Goal: Information Seeking & Learning: Learn about a topic

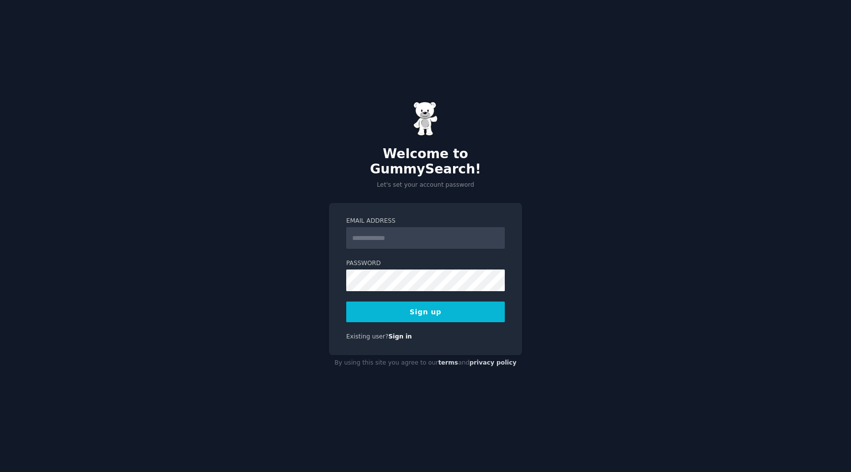
click at [404, 231] on input "Email Address" at bounding box center [425, 238] width 159 height 22
type input "**********"
click at [417, 259] on label "Password" at bounding box center [425, 263] width 159 height 9
click at [443, 307] on button "Sign up" at bounding box center [425, 311] width 159 height 21
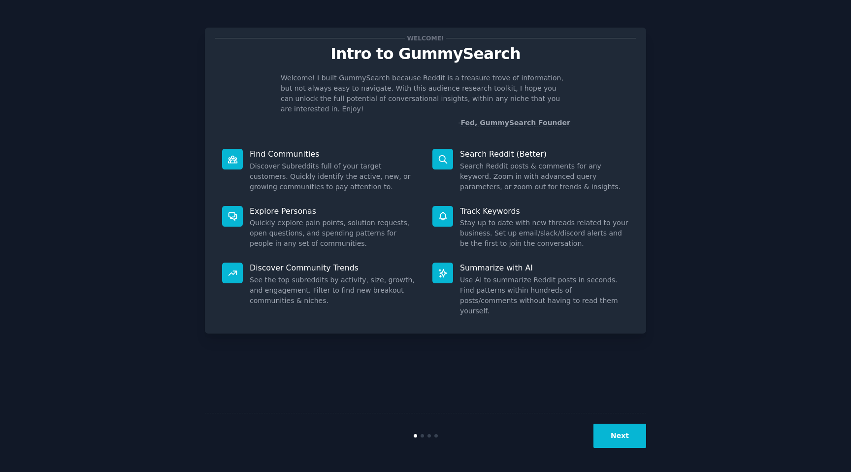
click at [640, 431] on button "Next" at bounding box center [619, 435] width 53 height 24
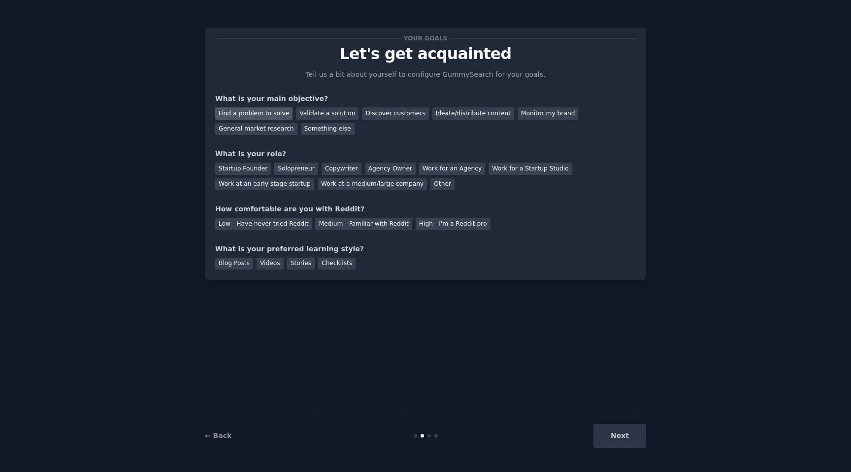
click at [240, 111] on div "Find a problem to solve" at bounding box center [253, 113] width 77 height 12
click at [402, 143] on div "Your goals Let's get acquainted Tell us a bit about yourself to configure Gummy…" at bounding box center [425, 153] width 421 height 231
click at [430, 186] on div "Other" at bounding box center [442, 184] width 24 height 12
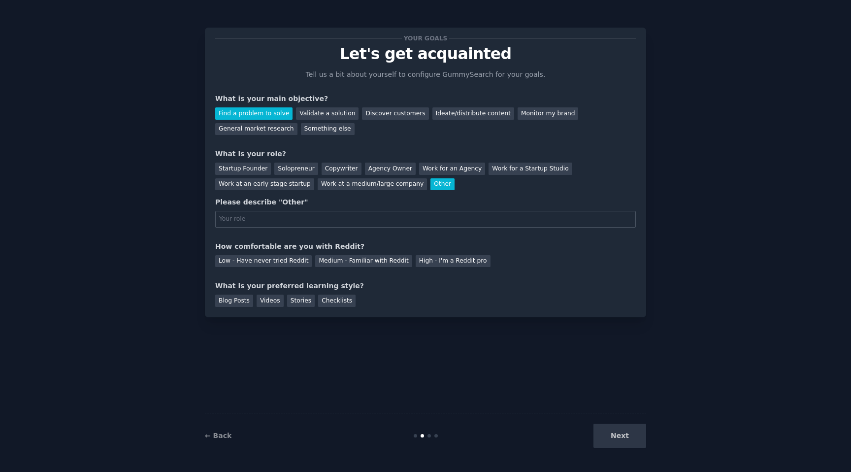
click at [274, 203] on div "Please describe "Other"" at bounding box center [425, 202] width 421 height 10
click at [278, 222] on input "text" at bounding box center [425, 219] width 421 height 17
type input "Java Developer"
click at [372, 264] on div "Medium - Familiar with Reddit" at bounding box center [363, 261] width 97 height 12
click at [237, 304] on div "Blog Posts" at bounding box center [234, 300] width 38 height 12
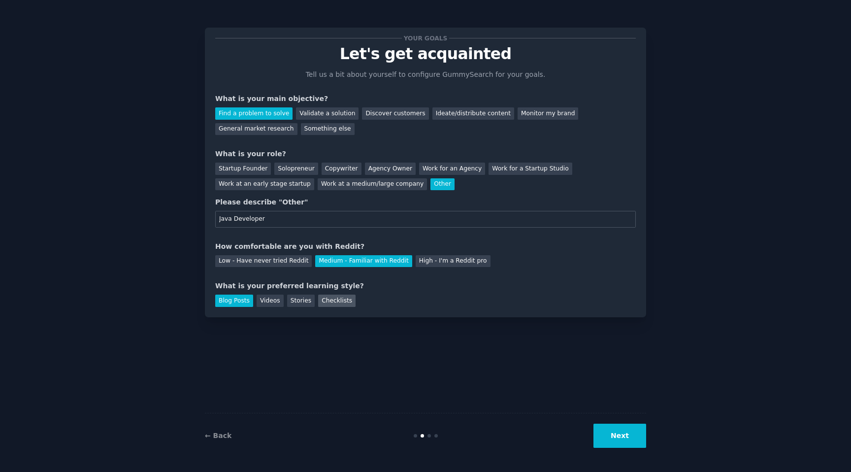
click at [325, 304] on div "Checklists" at bounding box center [336, 300] width 37 height 12
click at [297, 304] on div "Stories" at bounding box center [301, 300] width 28 height 12
click at [274, 304] on div "Videos" at bounding box center [270, 300] width 27 height 12
click at [237, 303] on div "Blog Posts" at bounding box center [234, 300] width 38 height 12
click at [630, 436] on button "Next" at bounding box center [619, 435] width 53 height 24
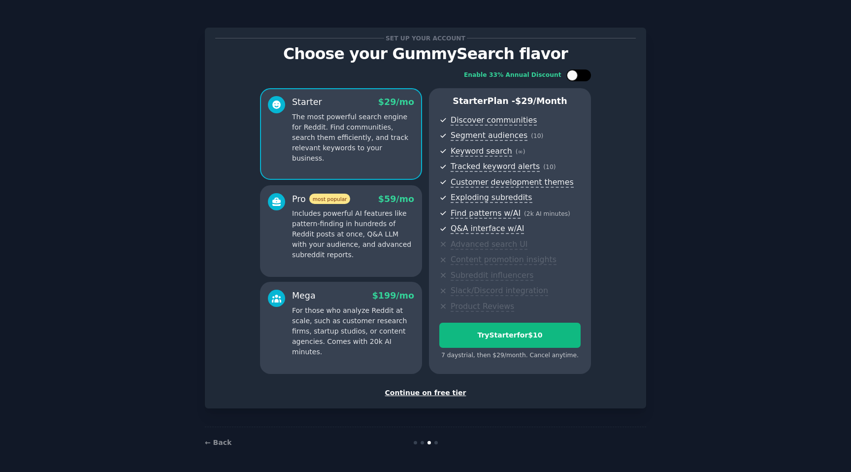
click at [584, 77] on div at bounding box center [583, 75] width 5 height 5
click at [584, 77] on div at bounding box center [585, 75] width 11 height 11
checkbox input "false"
click at [419, 391] on div "Continue on free tier" at bounding box center [425, 393] width 421 height 10
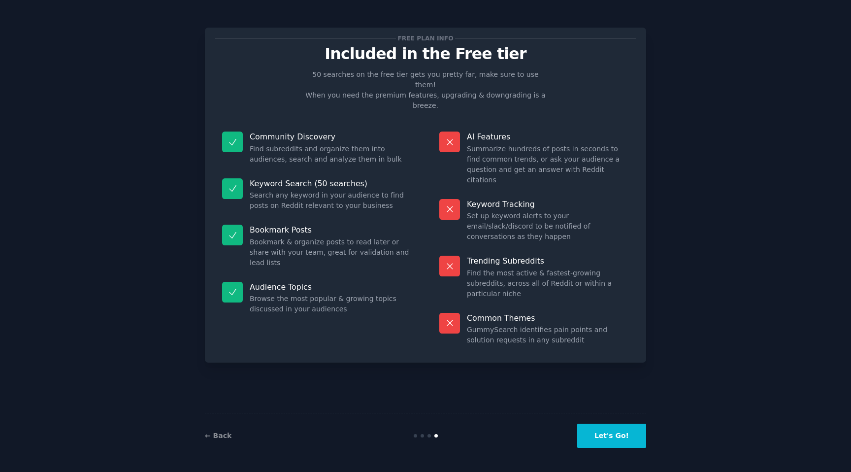
click at [615, 439] on button "Let's Go!" at bounding box center [611, 435] width 69 height 24
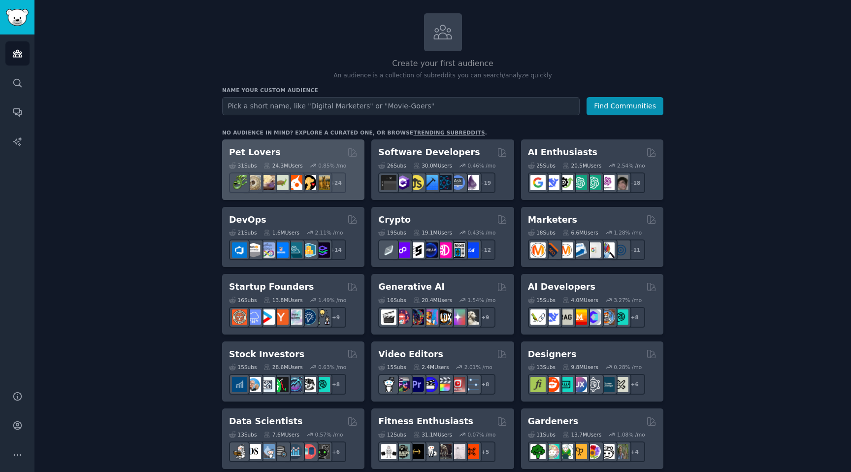
scroll to position [62, 0]
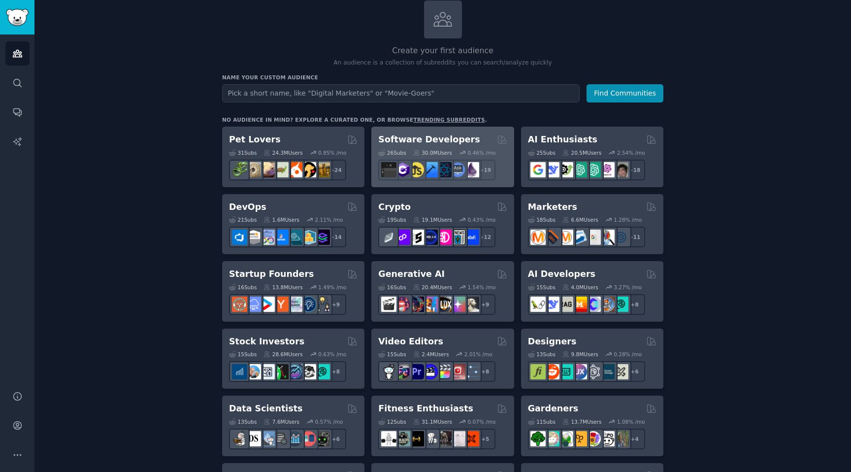
click at [460, 137] on h2 "Software Developers" at bounding box center [428, 139] width 101 height 12
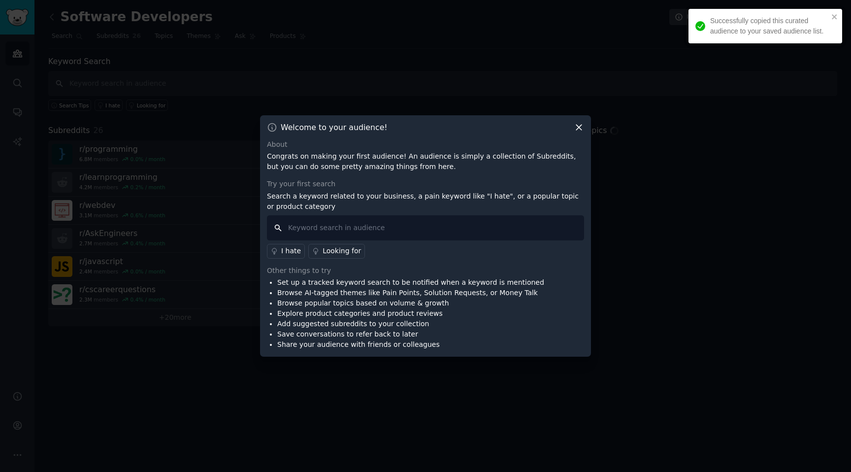
click at [385, 228] on input "text" at bounding box center [425, 227] width 317 height 25
type input "java"
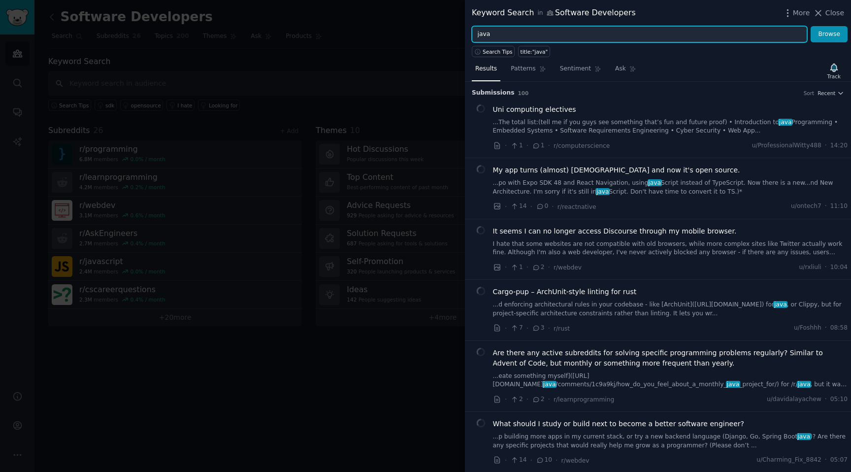
click at [521, 34] on input "java" at bounding box center [639, 34] width 335 height 17
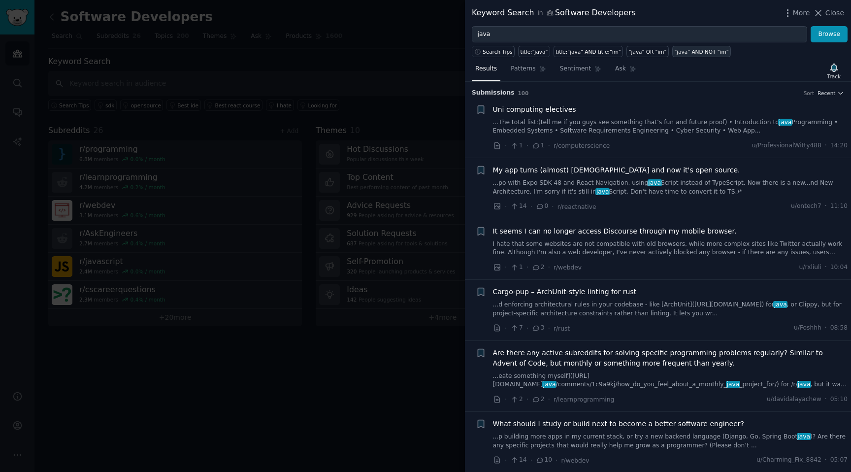
click at [688, 53] on div ""java" AND NOT "im"" at bounding box center [701, 51] width 54 height 7
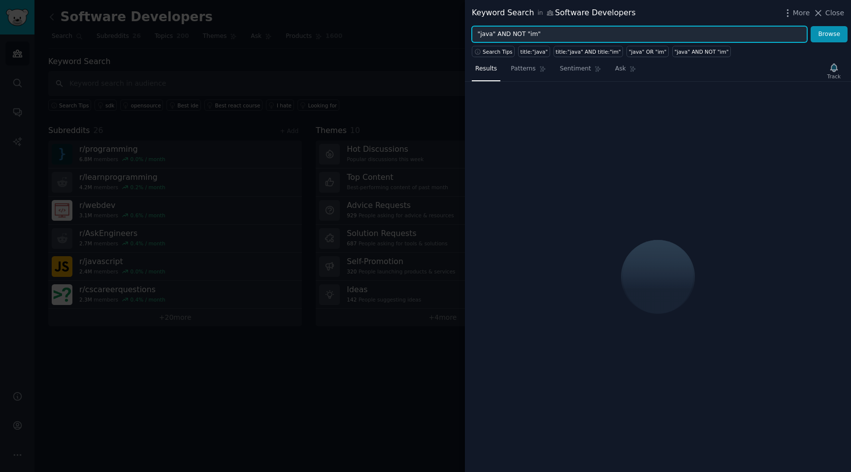
click at [531, 35] on input ""java" AND NOT "im"" at bounding box center [639, 34] width 335 height 17
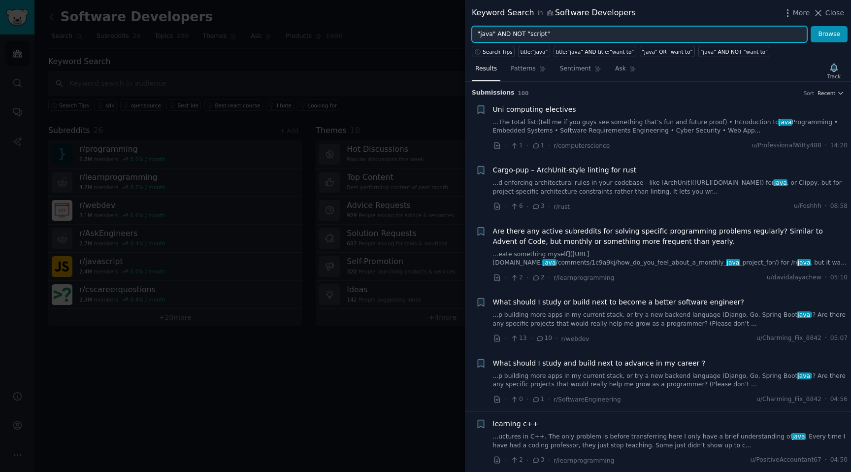
type input ""java" AND NOT "script""
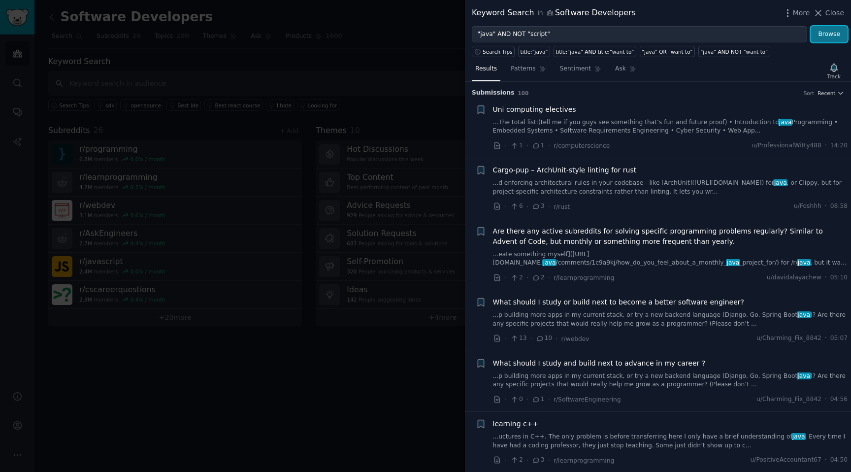
click at [818, 37] on button "Browse" at bounding box center [828, 34] width 37 height 17
click at [832, 69] on icon "button" at bounding box center [833, 68] width 7 height 8
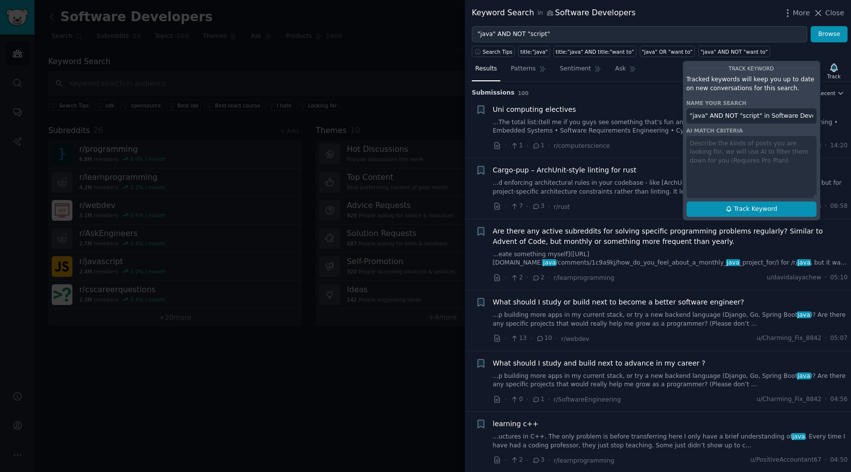
click at [728, 204] on button "Track Keyword" at bounding box center [751, 209] width 130 height 16
type input ""java" AND NOT "script" in Software Developers"
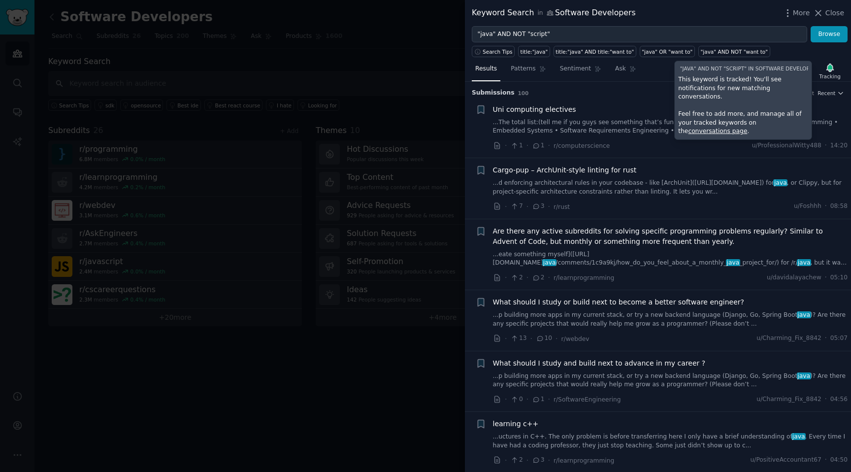
click at [441, 32] on div at bounding box center [425, 236] width 851 height 472
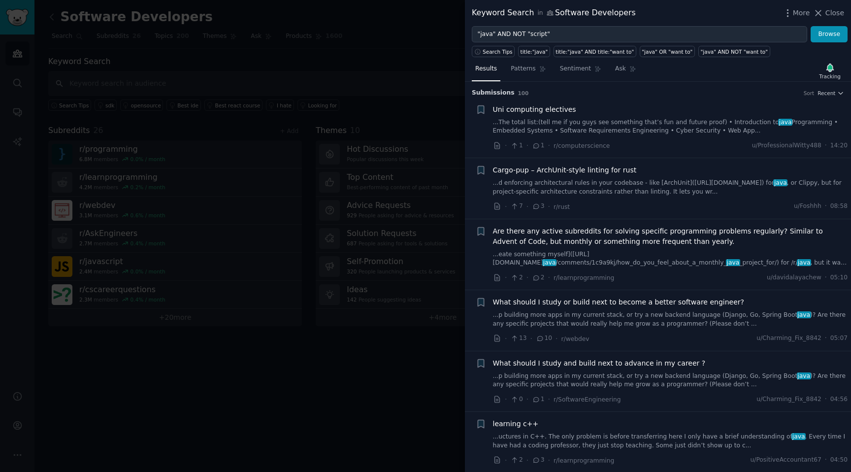
click at [409, 115] on div at bounding box center [425, 236] width 851 height 472
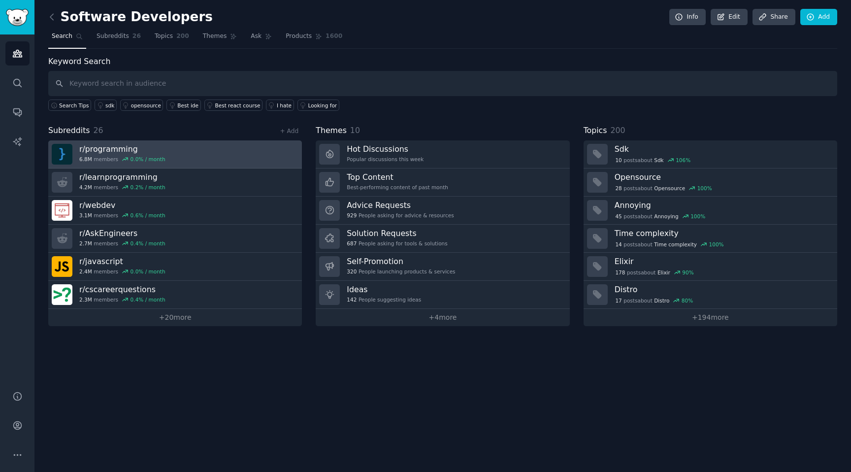
click at [243, 158] on link "r/ programming 6.8M members 0.0 % / month" at bounding box center [175, 154] width 254 height 28
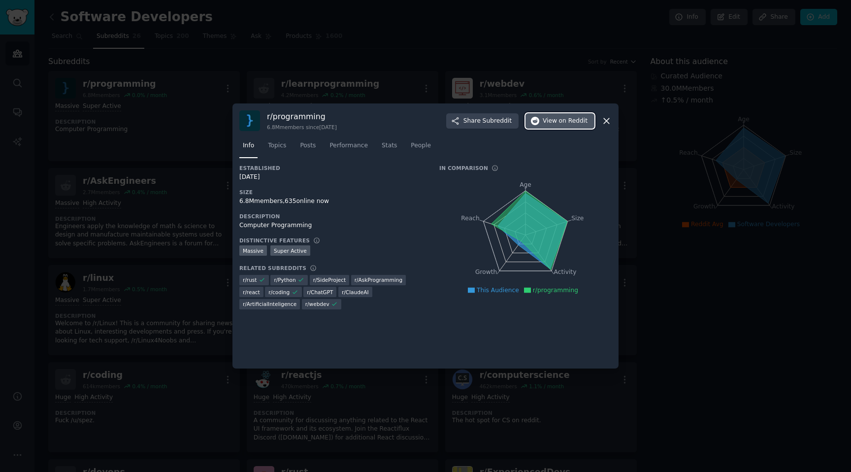
click at [555, 121] on span "View on Reddit" at bounding box center [565, 121] width 45 height 9
